Goal: Find specific page/section: Find specific page/section

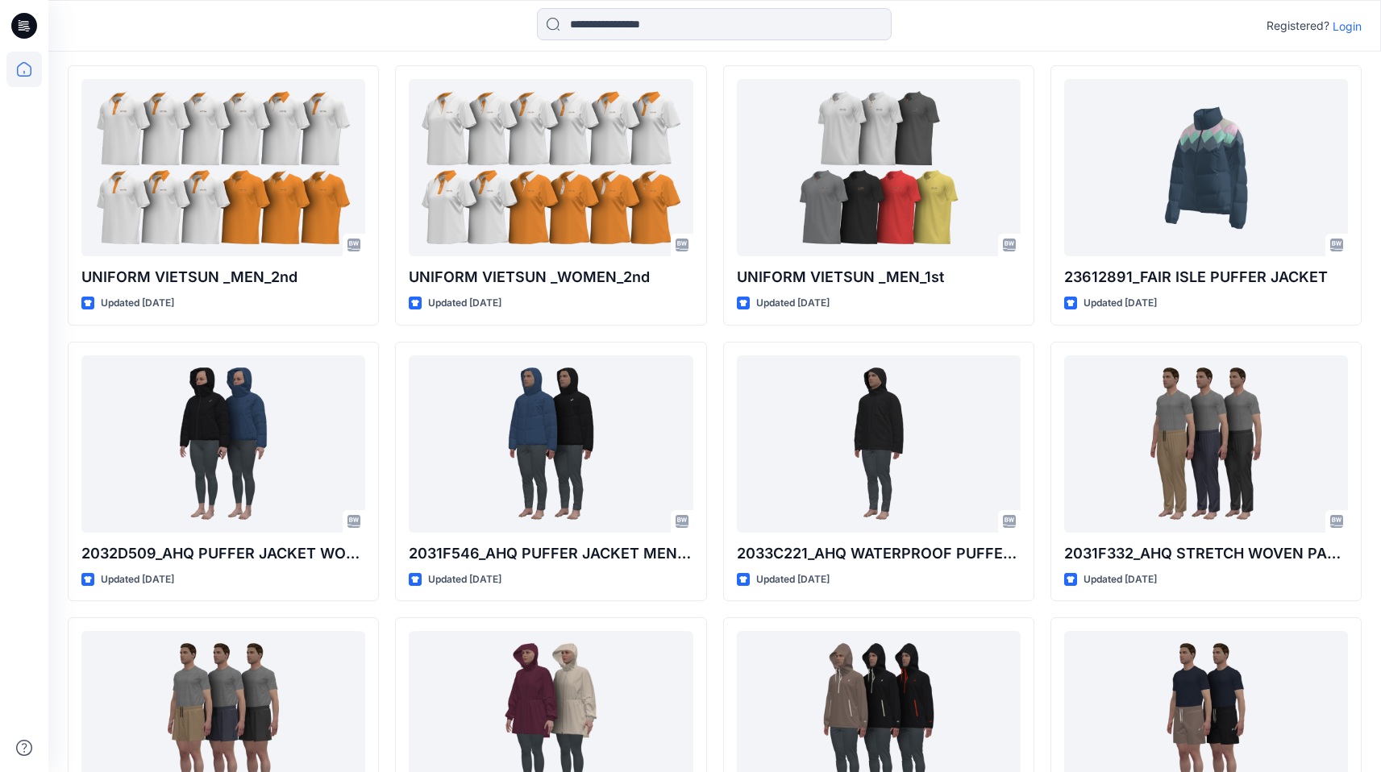
scroll to position [580, 0]
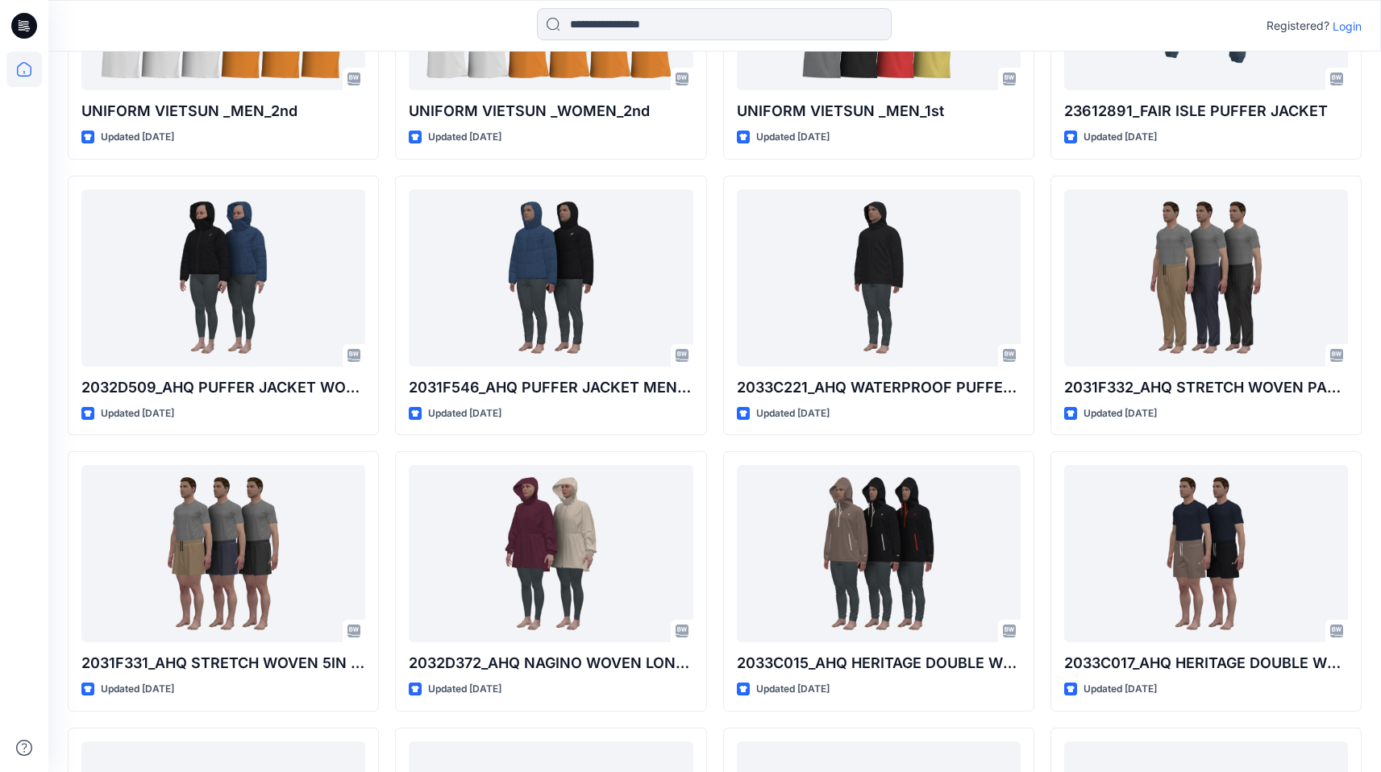
click at [1346, 23] on p "Login" at bounding box center [1346, 26] width 29 height 17
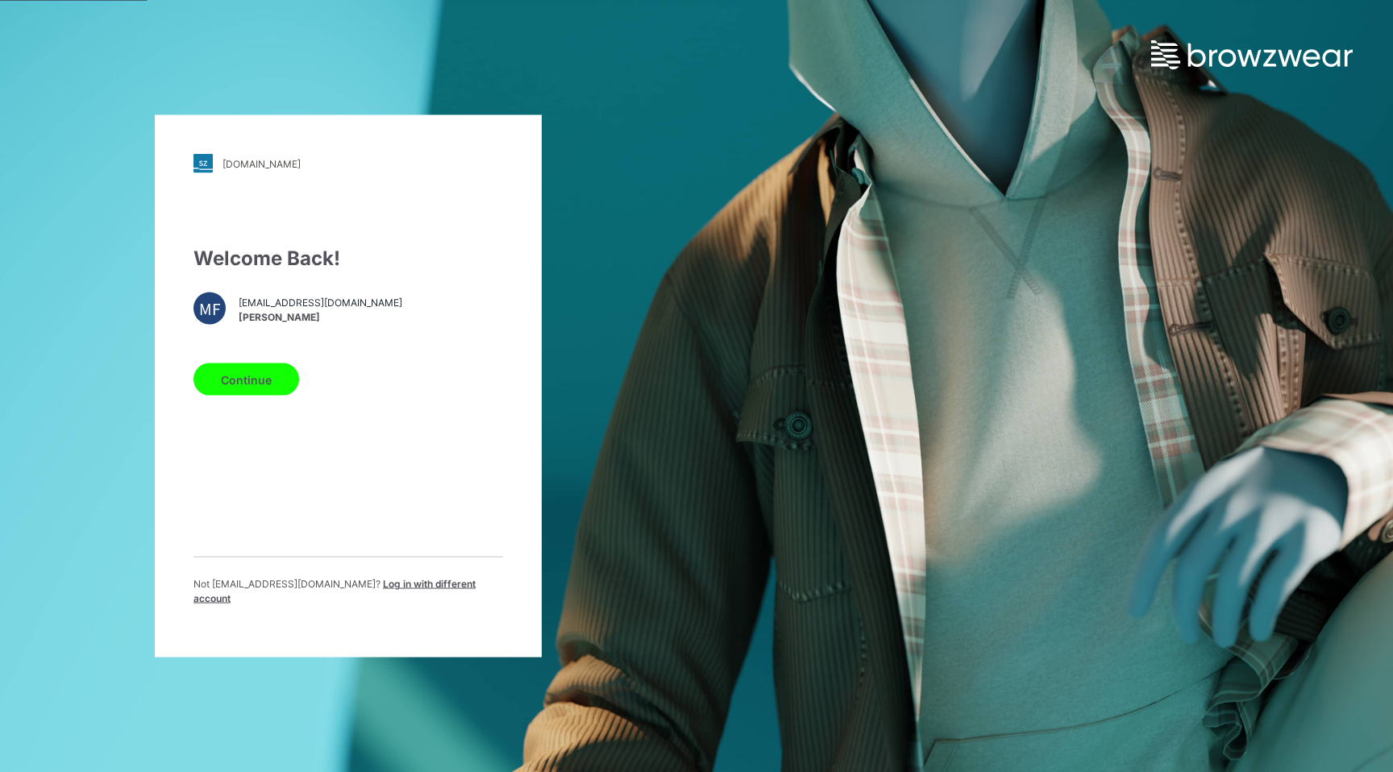
click at [282, 384] on button "Continue" at bounding box center [246, 380] width 106 height 32
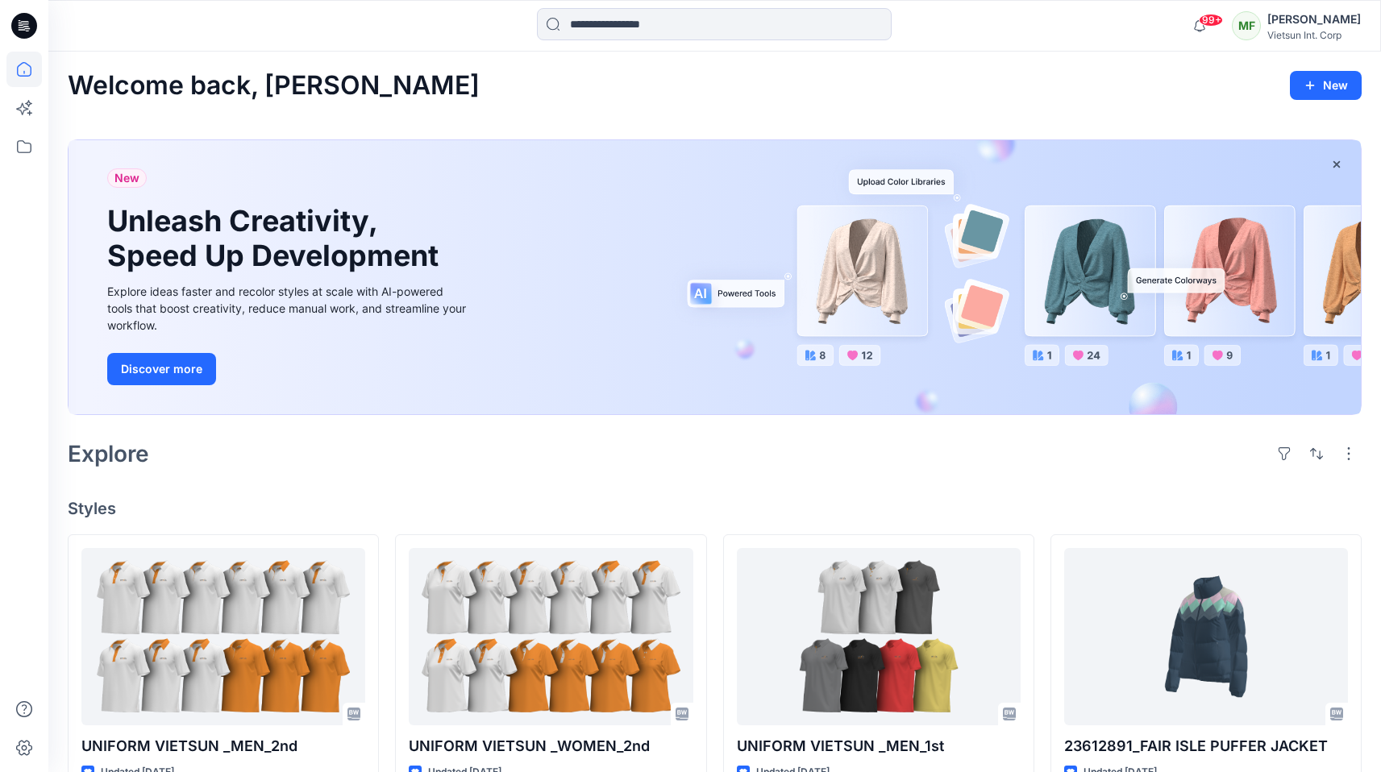
click at [30, 30] on icon at bounding box center [24, 26] width 26 height 26
click at [27, 75] on icon at bounding box center [23, 69] width 35 height 35
click at [24, 137] on icon at bounding box center [23, 146] width 35 height 35
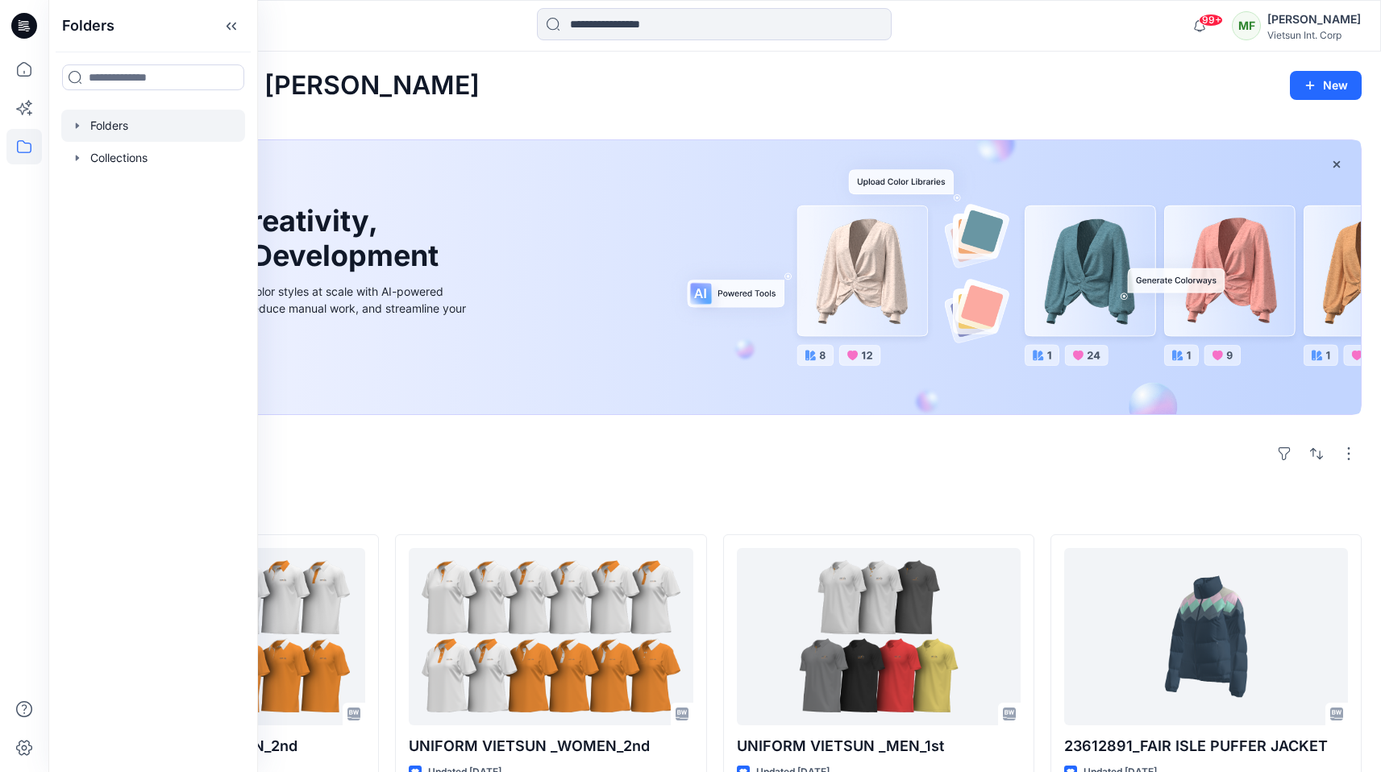
click at [131, 137] on div at bounding box center [153, 126] width 184 height 32
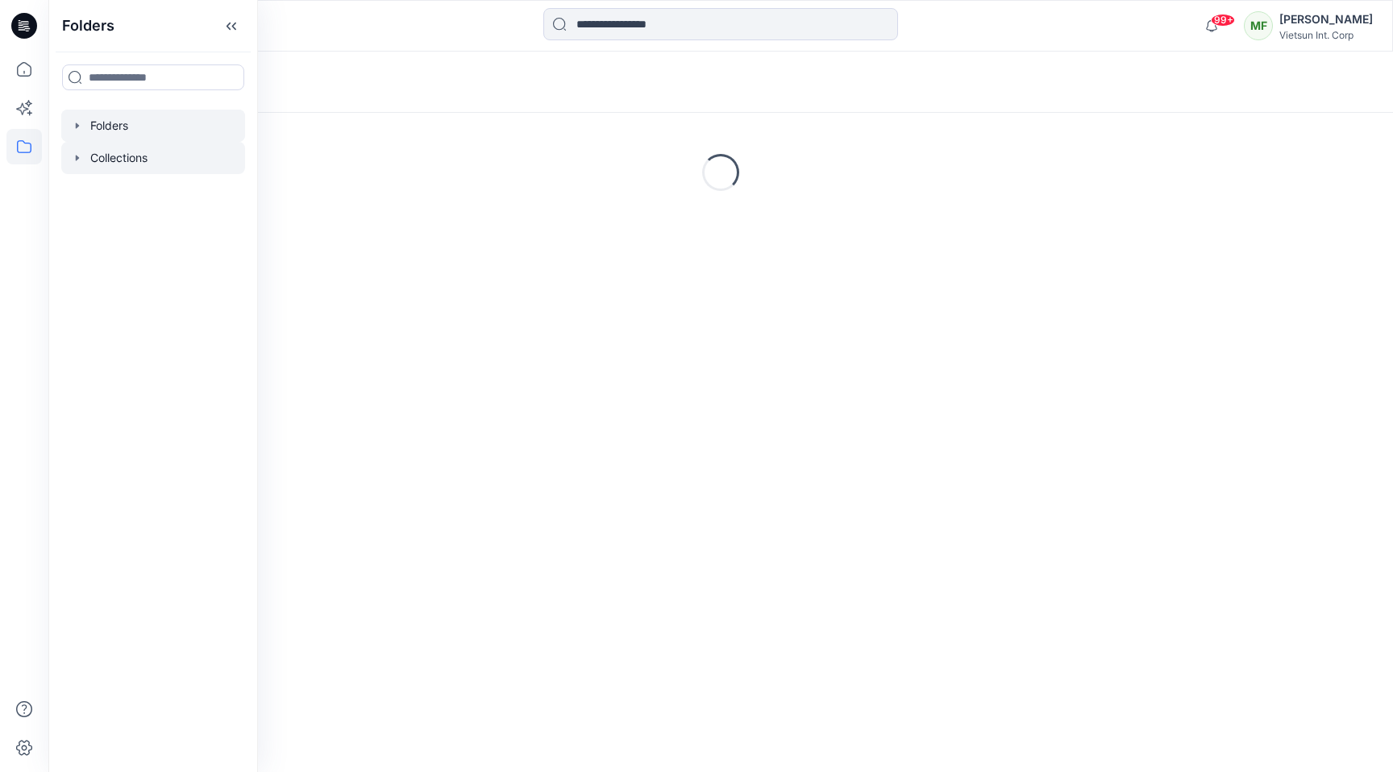
click at [130, 156] on div at bounding box center [153, 158] width 184 height 32
click at [76, 161] on icon "button" at bounding box center [77, 158] width 13 height 13
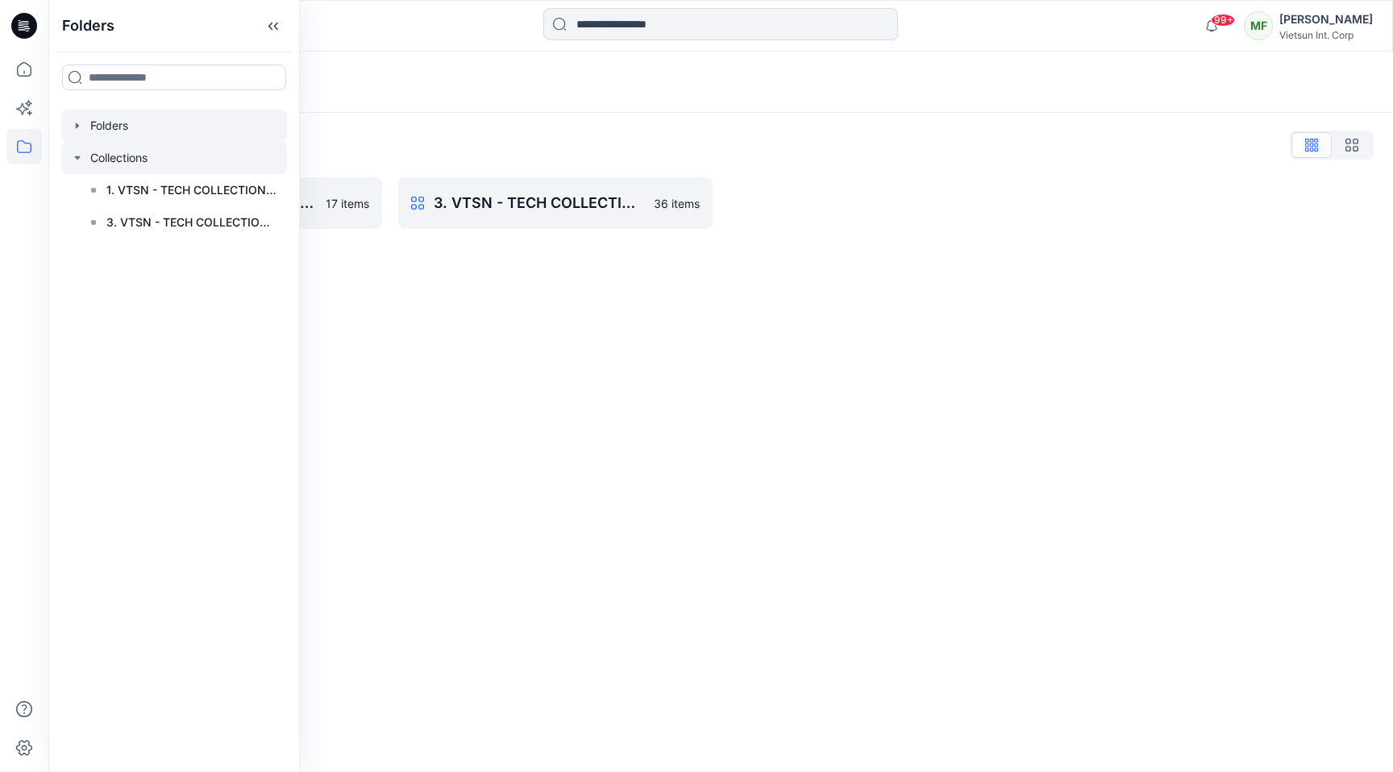
click at [81, 127] on icon "button" at bounding box center [77, 125] width 13 height 13
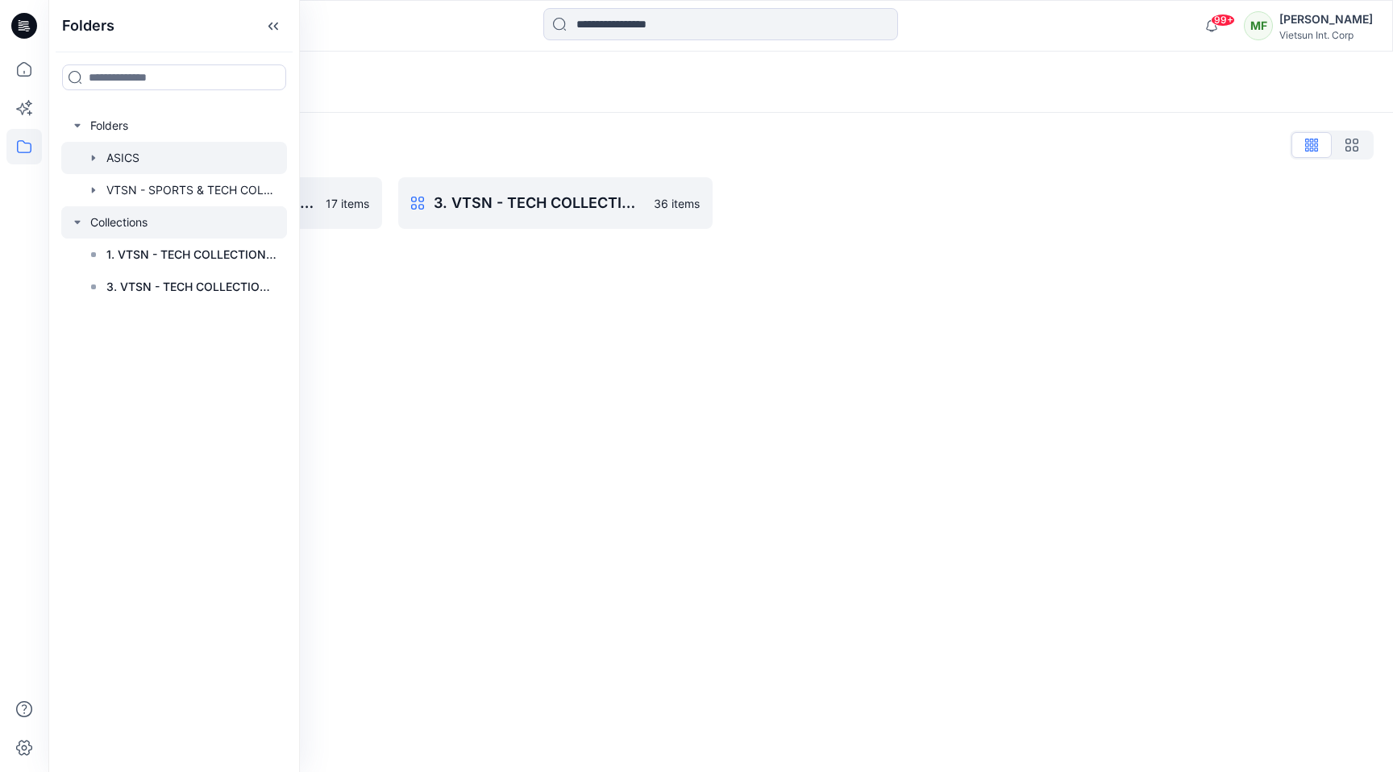
click at [160, 155] on div at bounding box center [174, 158] width 226 height 32
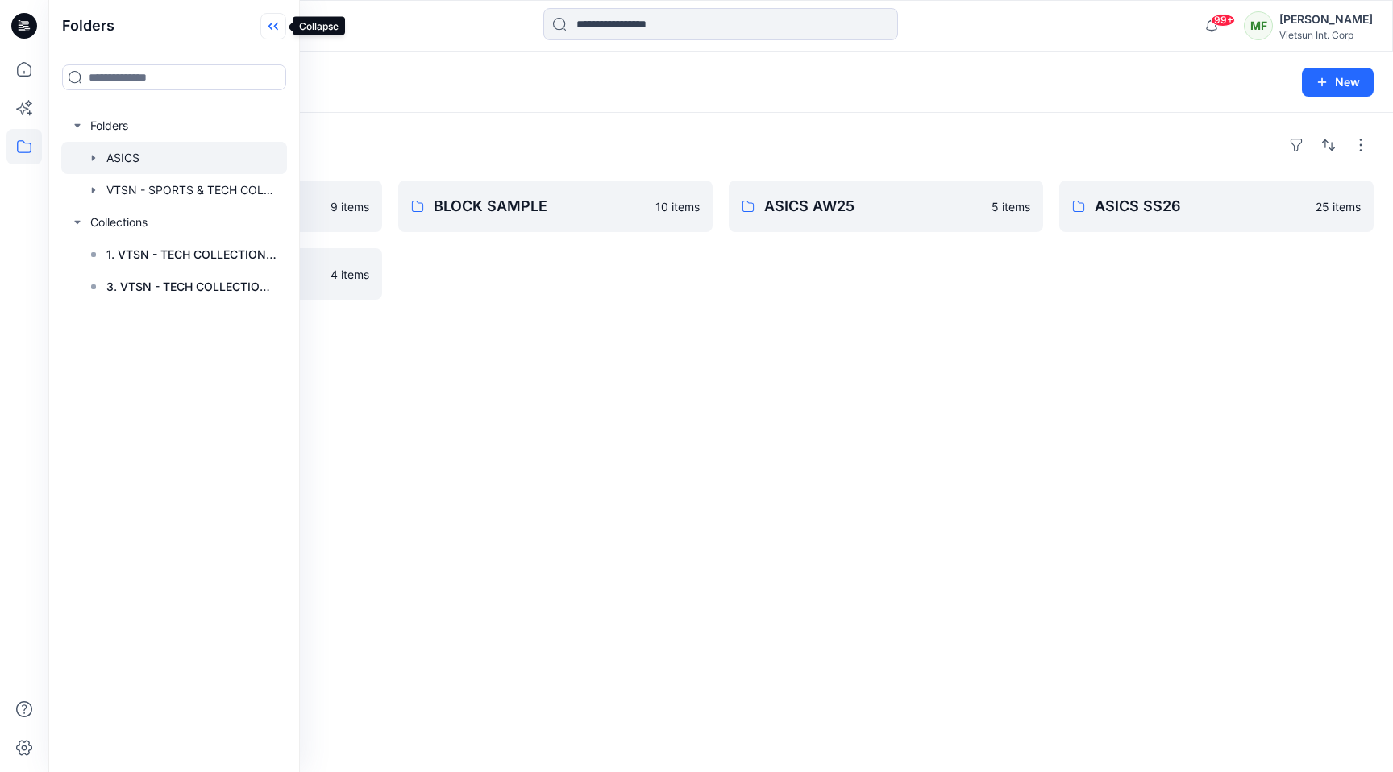
click at [274, 29] on icon at bounding box center [273, 26] width 26 height 27
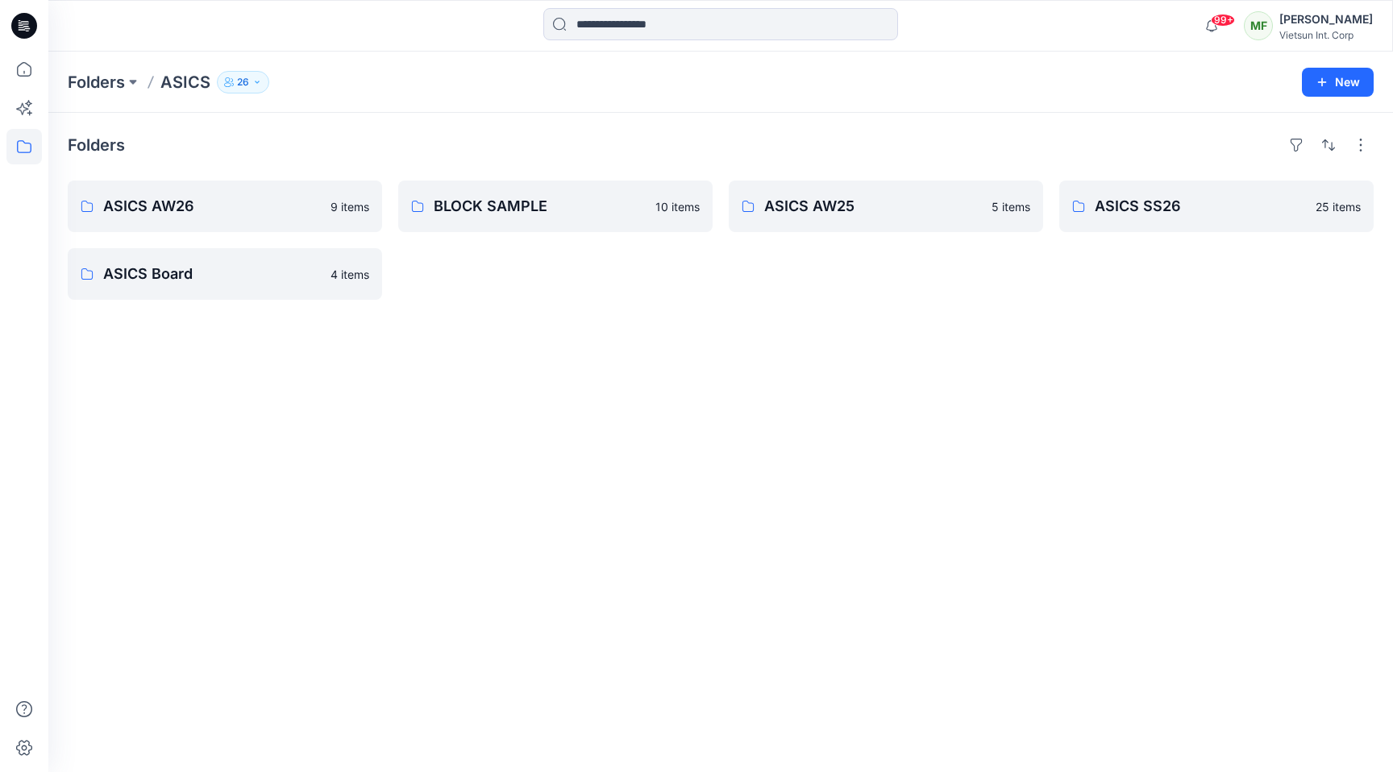
click at [454, 93] on div "Folders ASICS 26 New" at bounding box center [720, 82] width 1344 height 61
click at [183, 212] on p "ASICS AW26" at bounding box center [223, 206] width 240 height 23
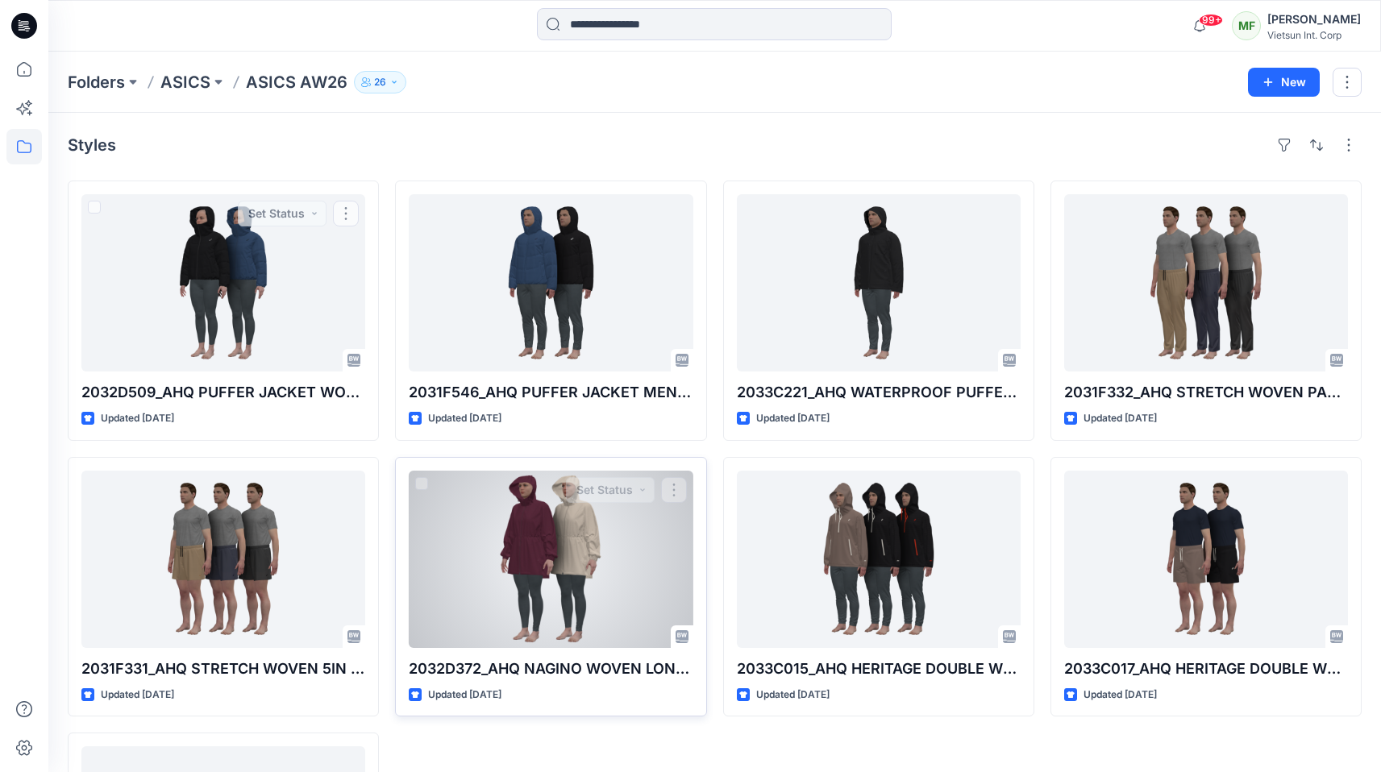
click at [564, 547] on div at bounding box center [551, 559] width 284 height 177
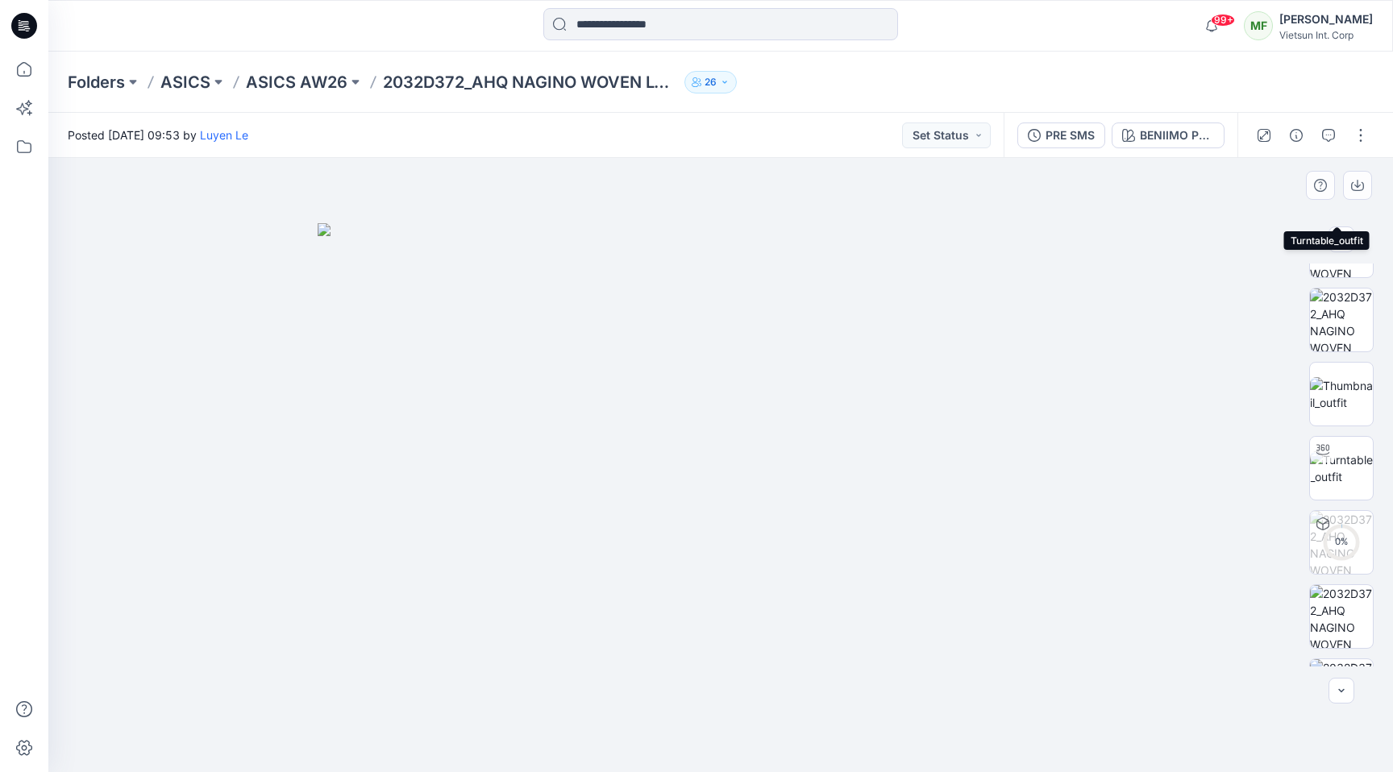
scroll to position [774, 0]
